Goal: Task Accomplishment & Management: Manage account settings

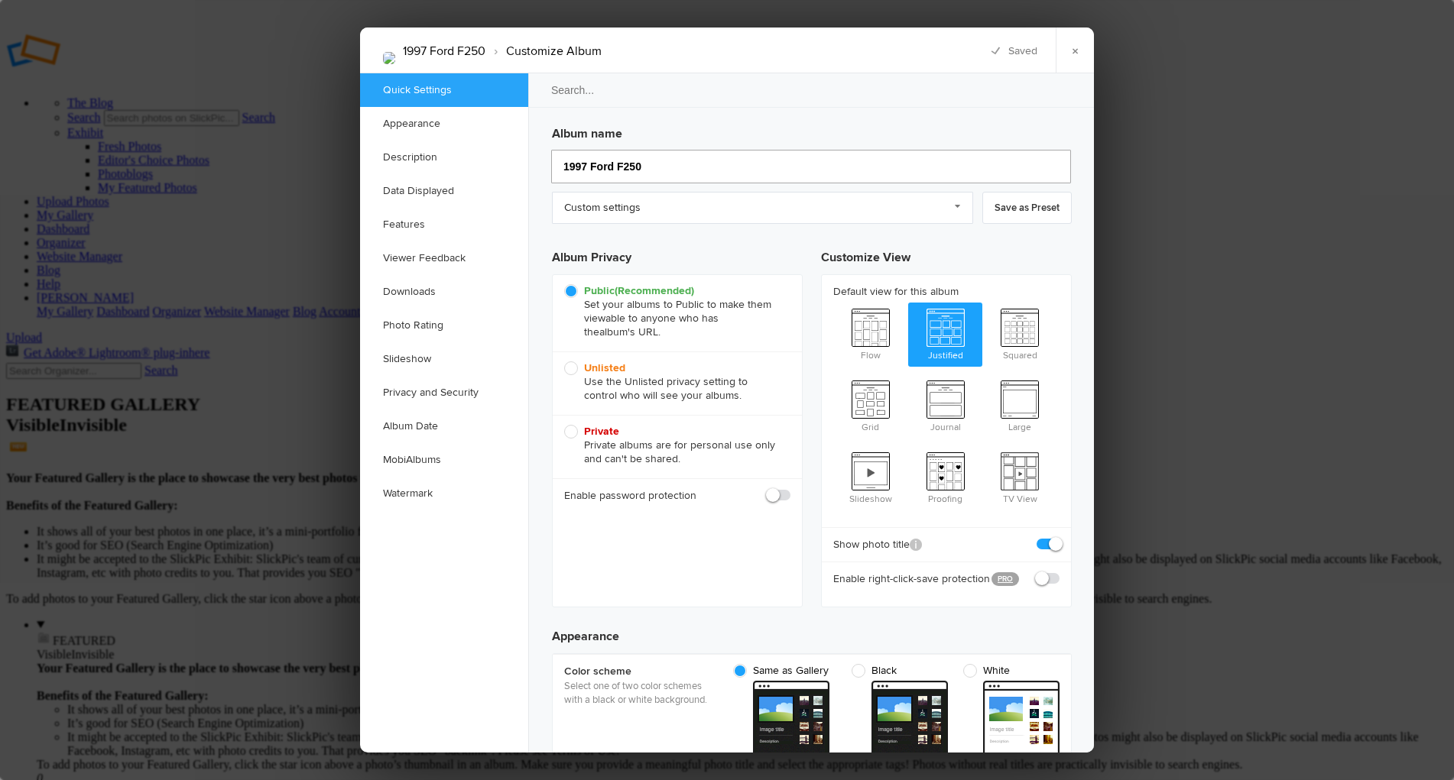
drag, startPoint x: 651, startPoint y: 171, endPoint x: 531, endPoint y: 175, distance: 119.3
paste input "2000 Ford F3"
type input "2000 Ford F350"
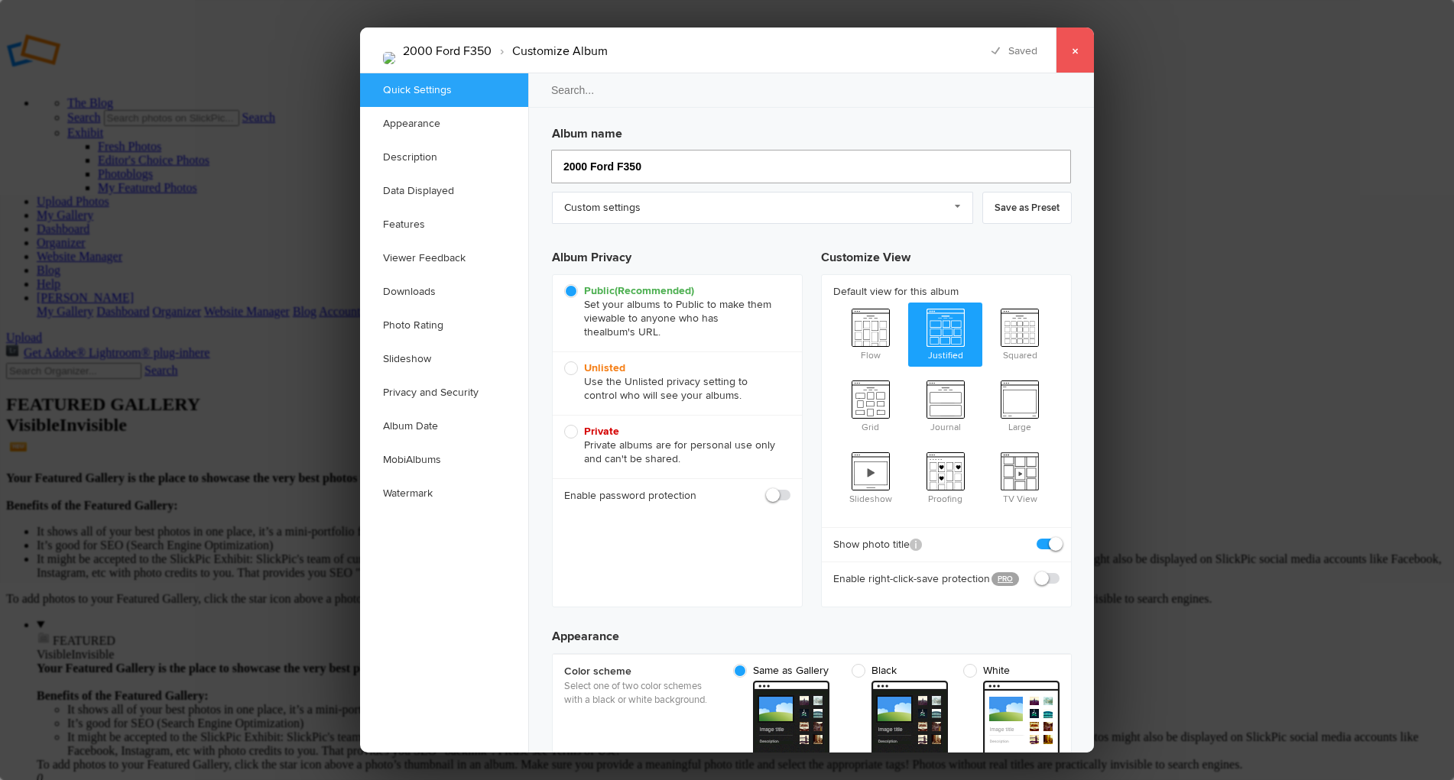
type input "2000 Ford F350"
click at [1076, 48] on link "×" at bounding box center [1075, 51] width 38 height 46
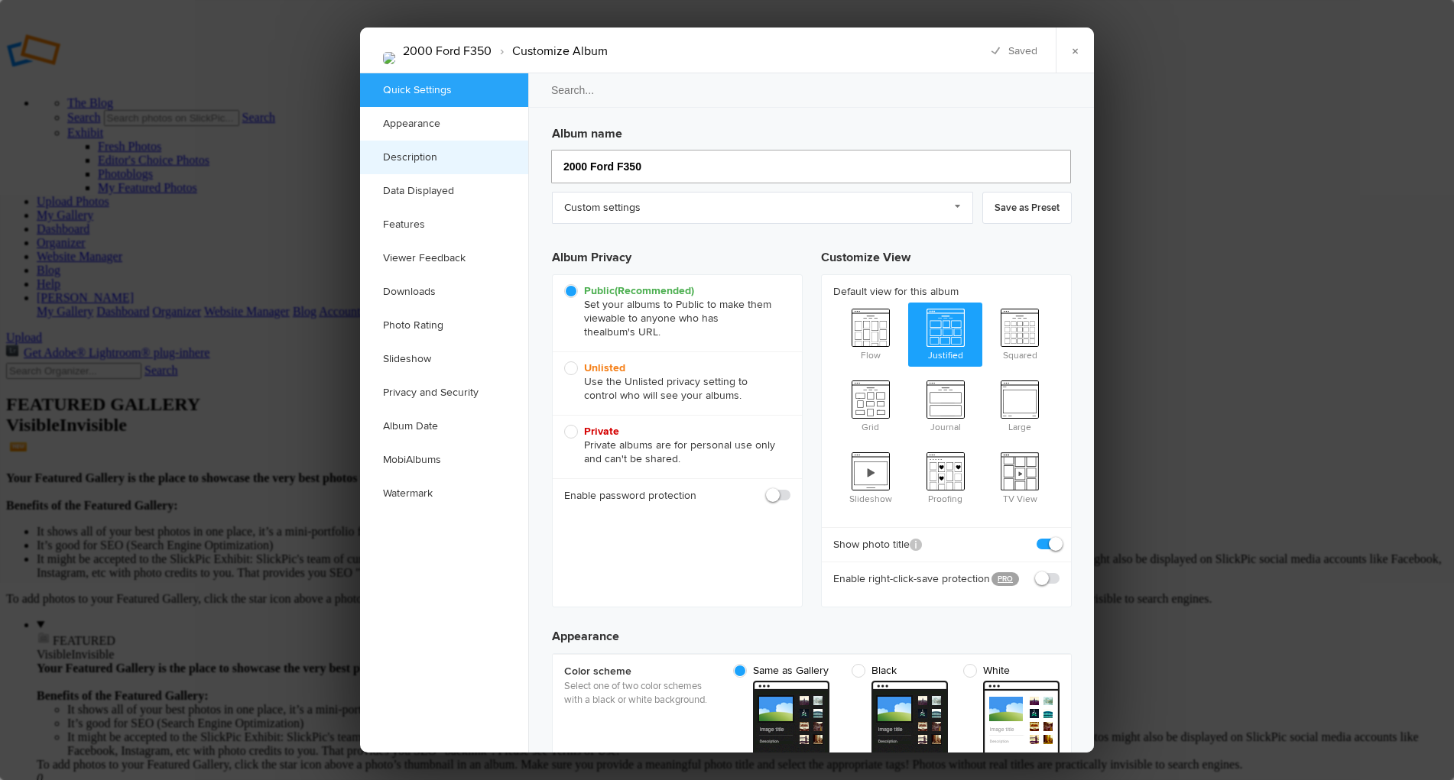
drag, startPoint x: 657, startPoint y: 164, endPoint x: 502, endPoint y: 161, distance: 155.2
click at [502, 161] on div "Quick Settings Appearance Description Data Displayed Features Viewer Feedback D…" at bounding box center [727, 413] width 734 height 680
paste input "1997 Ford F2"
type input "1997 Ford F250"
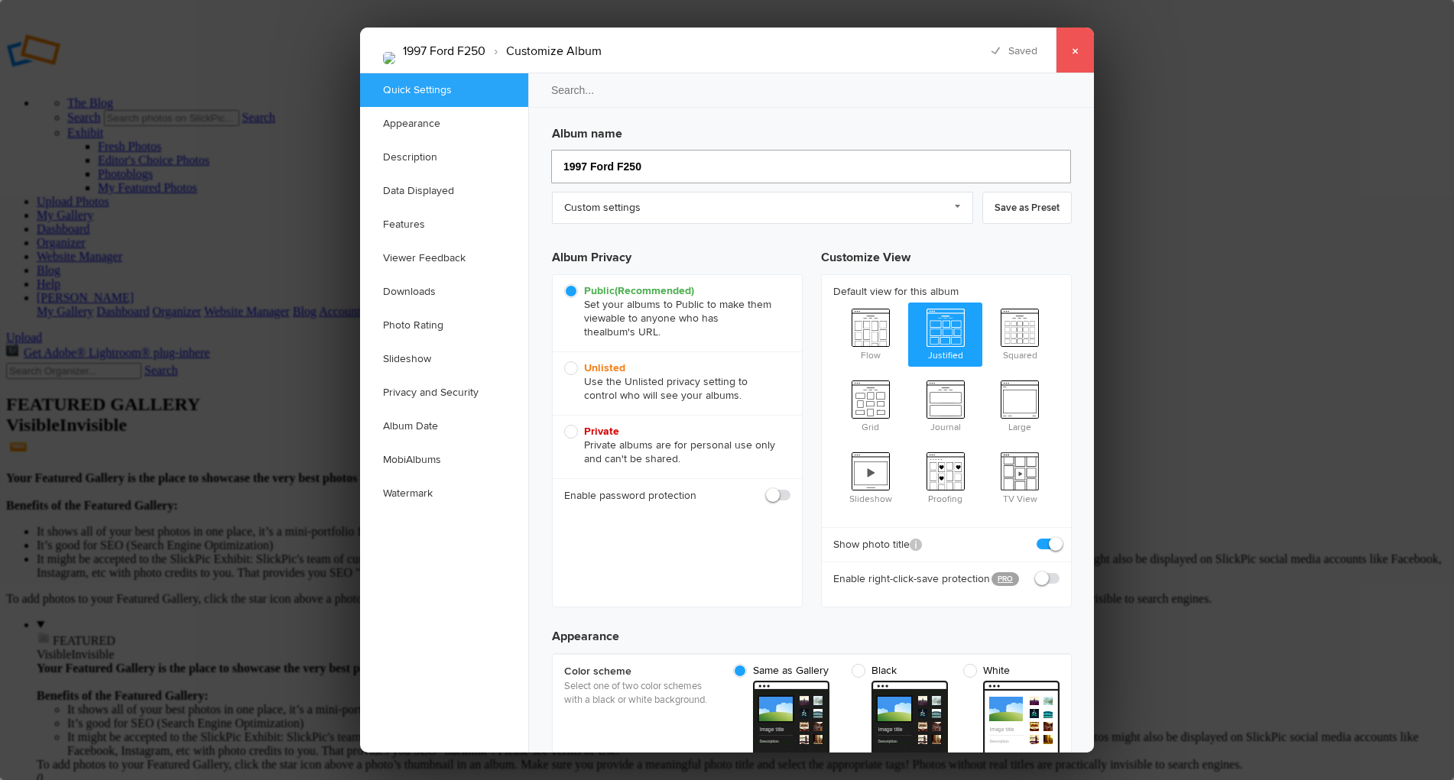
type input "1997 Ford F250"
click at [1075, 50] on link "×" at bounding box center [1075, 51] width 38 height 46
